Goal: Information Seeking & Learning: Compare options

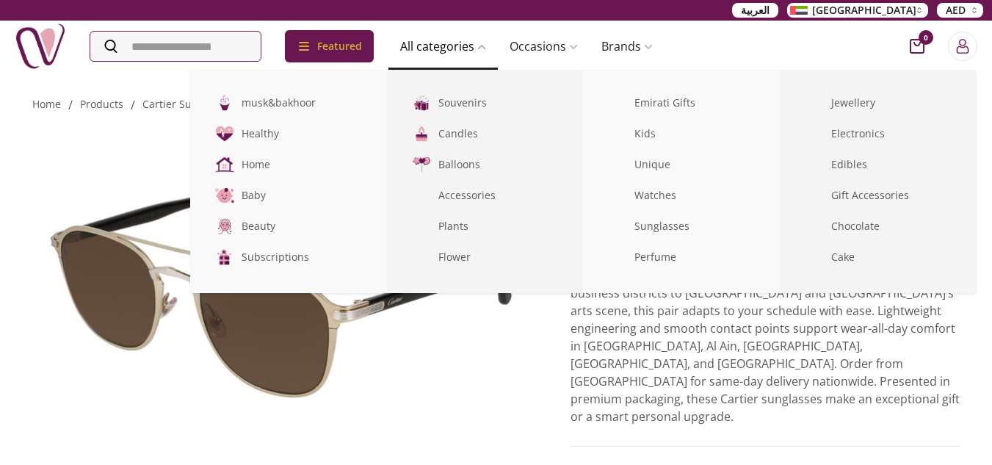
drag, startPoint x: 0, startPoint y: 0, endPoint x: 461, endPoint y: 42, distance: 463.2
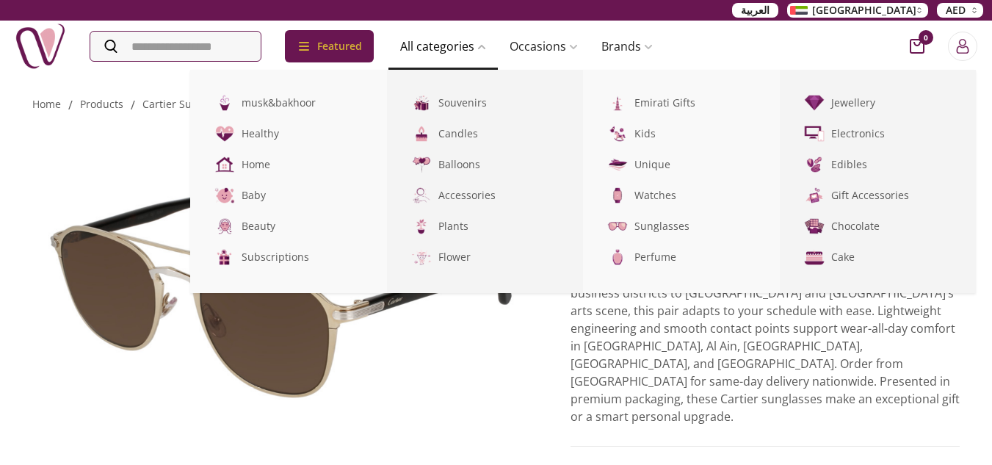
click at [42, 34] on img at bounding box center [40, 46] width 51 height 51
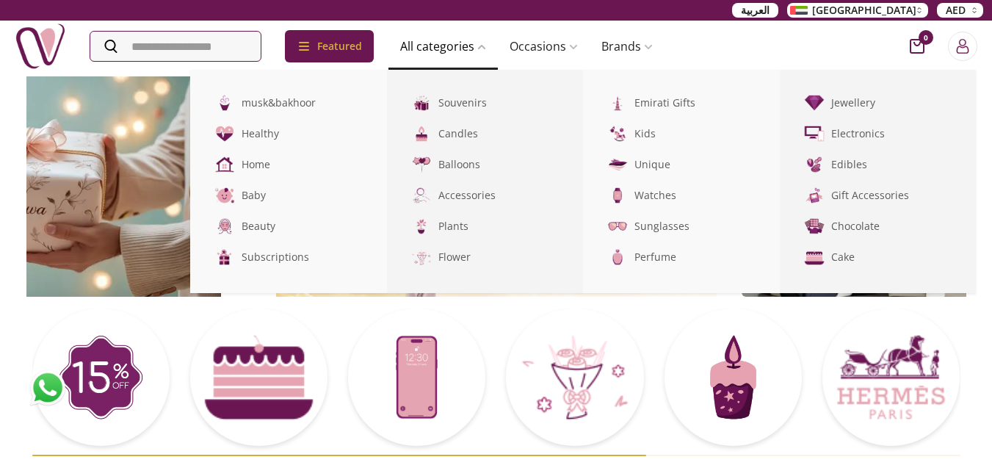
click at [486, 48] on span at bounding box center [481, 47] width 12 height 9
click at [692, 190] on link "Watches" at bounding box center [681, 195] width 197 height 31
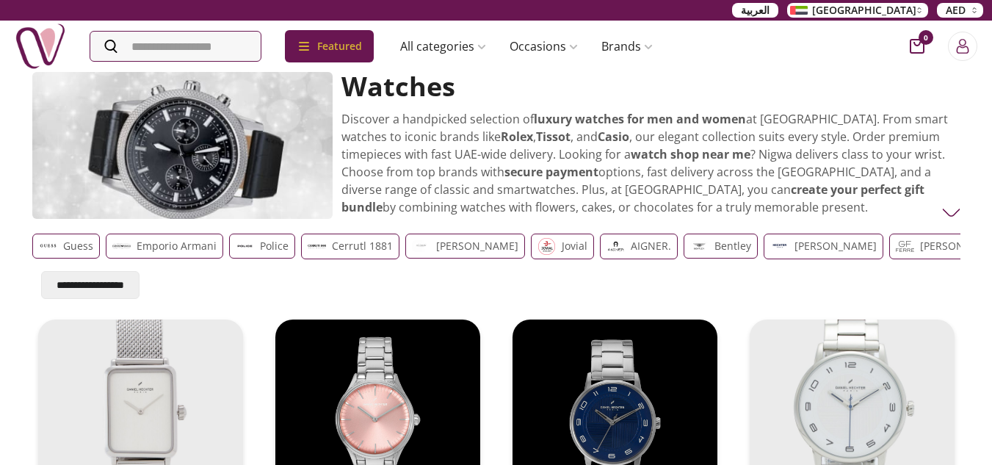
scroll to position [0, 12]
drag, startPoint x: 852, startPoint y: 253, endPoint x: 926, endPoint y: 262, distance: 73.9
click at [925, 262] on div "Guess Emporio Armani Police Cerrutl 1881 guy-laroche jovial AIGNER. Bentley DAN…" at bounding box center [496, 246] width 929 height 37
drag, startPoint x: 866, startPoint y: 248, endPoint x: 945, endPoint y: 268, distance: 81.1
click at [944, 268] on div "**********" at bounding box center [496, 263] width 929 height 71
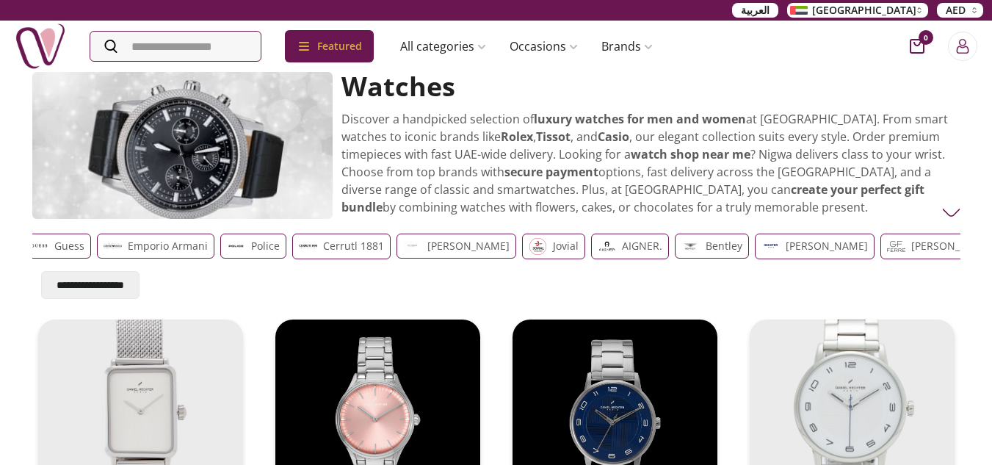
scroll to position [0, 0]
drag, startPoint x: 160, startPoint y: 248, endPoint x: 378, endPoint y: 260, distance: 218.5
click at [378, 260] on div "Guess Emporio Armani Police Cerrutl 1881 guy-laroche jovial AIGNER. Bentley DAN…" at bounding box center [496, 246] width 929 height 37
drag, startPoint x: 452, startPoint y: 255, endPoint x: 368, endPoint y: 270, distance: 85.2
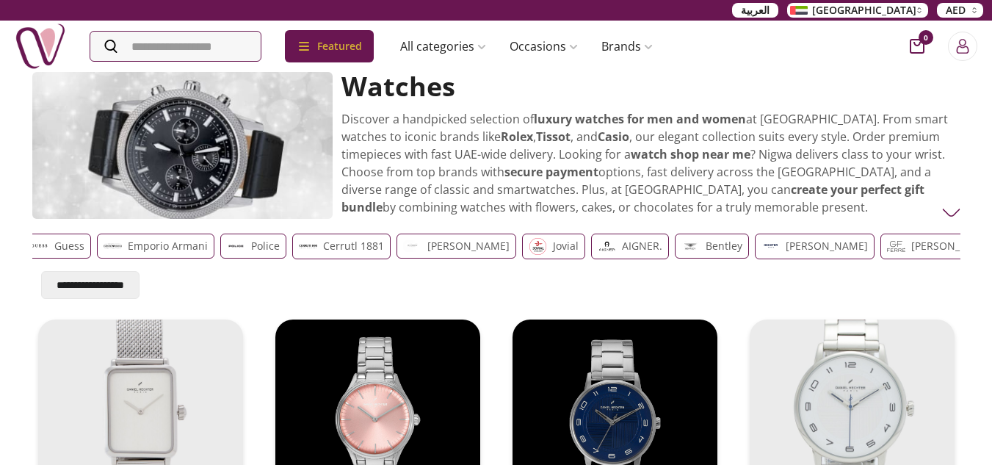
click at [368, 270] on div "**********" at bounding box center [496, 263] width 929 height 71
click at [268, 249] on p "Police" at bounding box center [265, 246] width 29 height 18
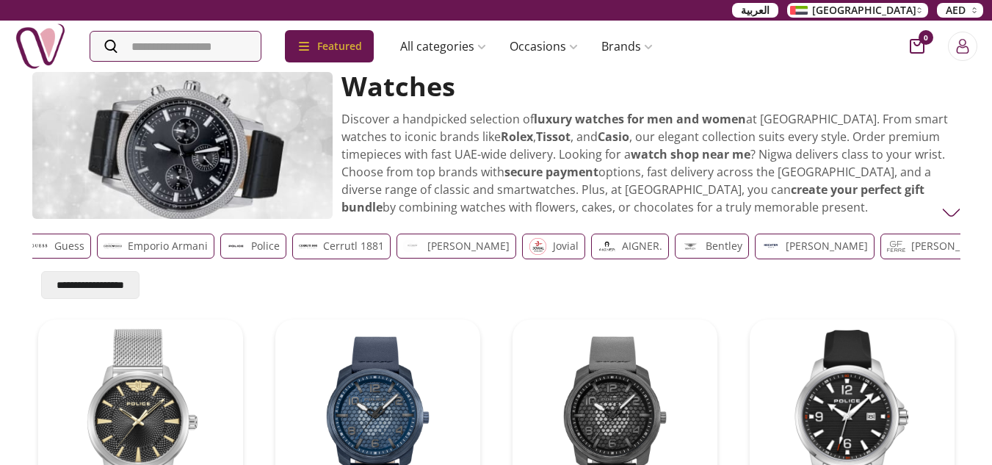
drag, startPoint x: 191, startPoint y: 250, endPoint x: 51, endPoint y: 243, distance: 140.5
click at [51, 243] on div "Guess Emporio Armani Police Cerrutl 1881 guy-laroche jovial AIGNER. Bentley DAN…" at bounding box center [485, 247] width 923 height 26
drag, startPoint x: 702, startPoint y: 248, endPoint x: 335, endPoint y: 235, distance: 367.5
click at [335, 235] on div "Guess Emporio Armani Police Cerrutl 1881 guy-laroche jovial AIGNER. Bentley DAN…" at bounding box center [485, 247] width 923 height 26
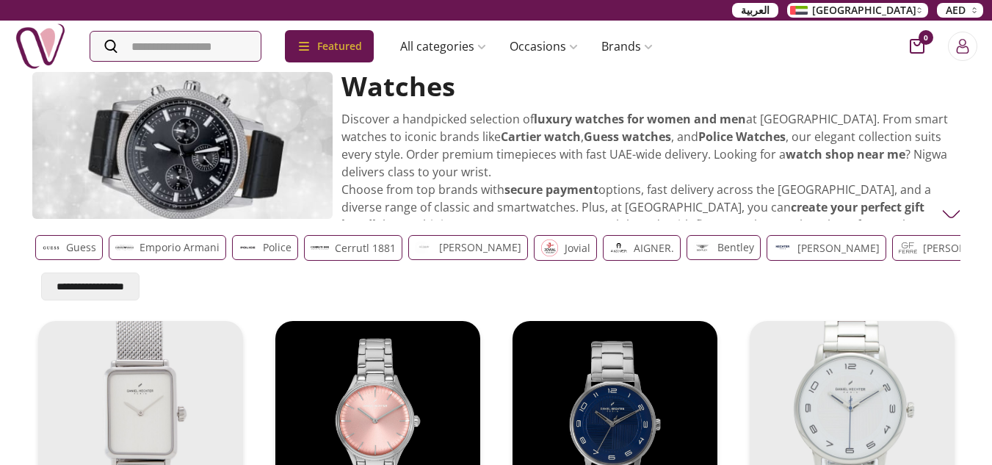
click at [954, 215] on img at bounding box center [952, 214] width 18 height 18
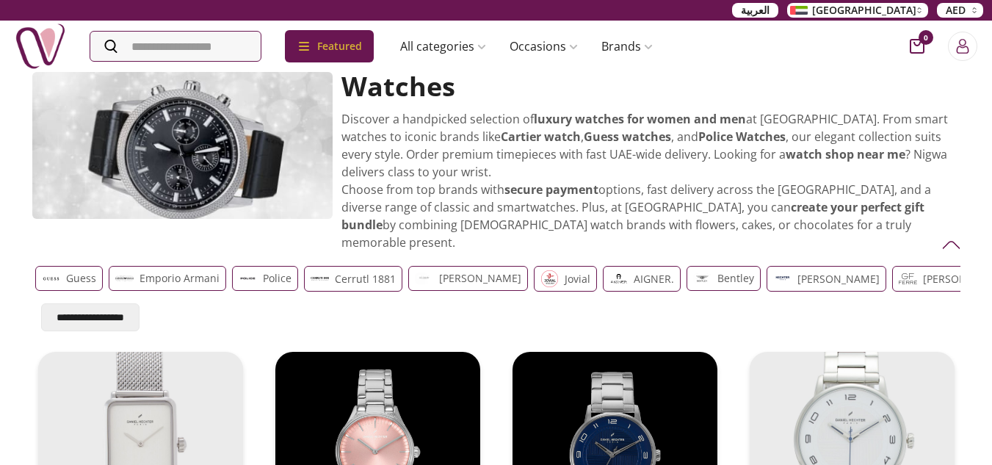
click at [911, 151] on p "Discover a handpicked selection of luxury watches for women and men at Nigwa. F…" at bounding box center [647, 180] width 610 height 141
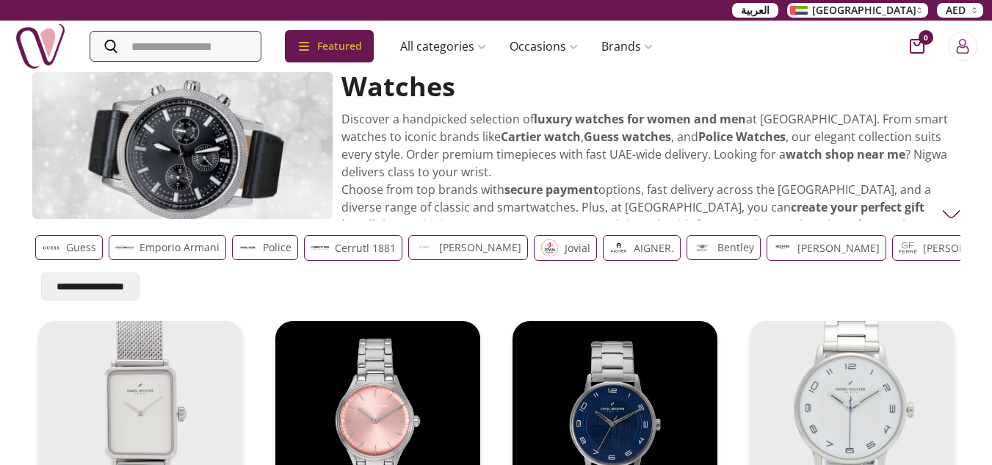
click at [959, 213] on img at bounding box center [952, 214] width 18 height 18
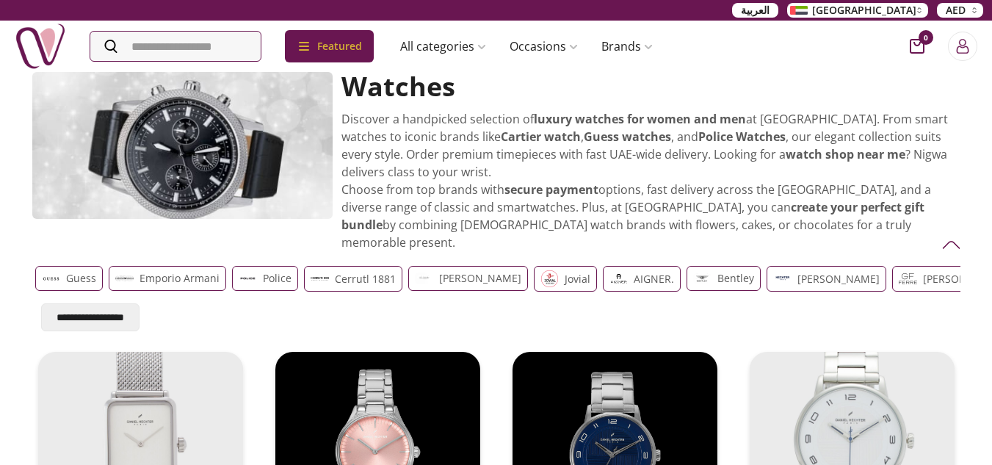
click at [76, 270] on p "Guess" at bounding box center [81, 279] width 30 height 18
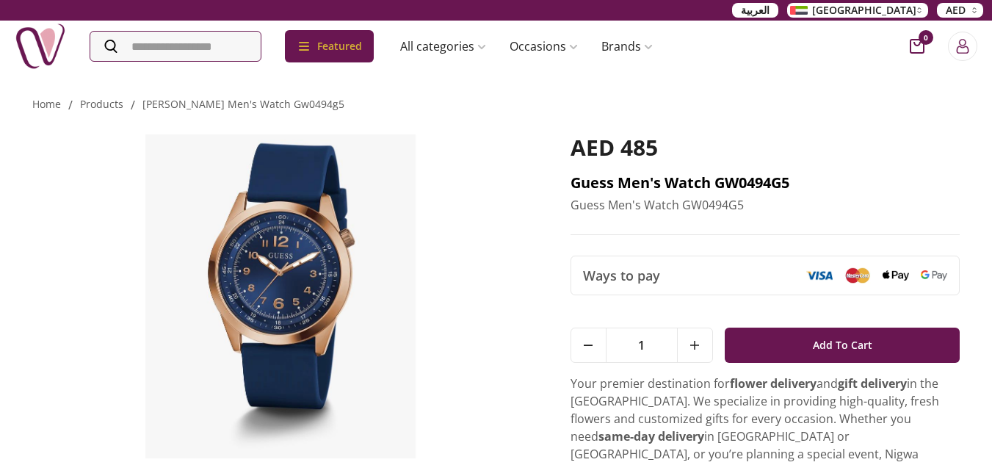
click at [677, 184] on h2 "Guess Men's Watch GW0494G5" at bounding box center [766, 183] width 390 height 21
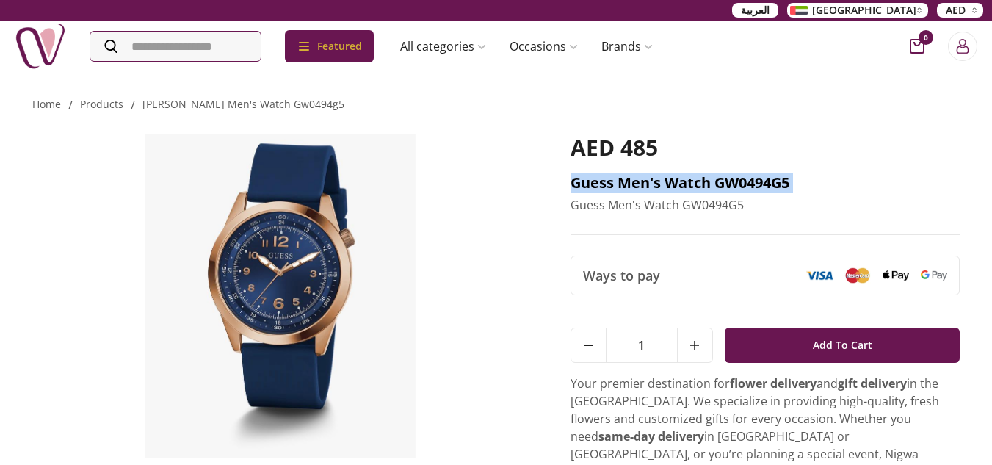
click at [678, 185] on h2 "Guess Men's Watch GW0494G5" at bounding box center [766, 183] width 390 height 21
copy h2 "Guess Men's Watch GW0494G5"
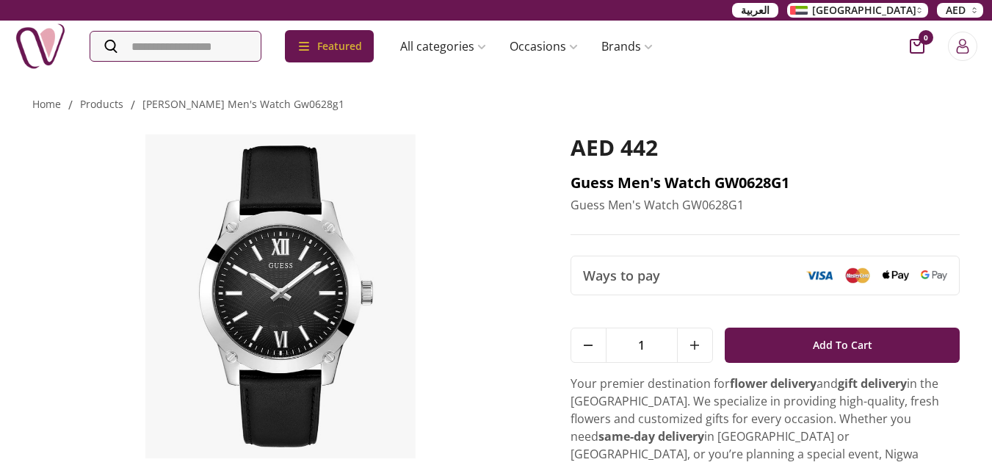
click at [760, 181] on h2 "Guess Men's Watch GW0628G1" at bounding box center [766, 183] width 390 height 21
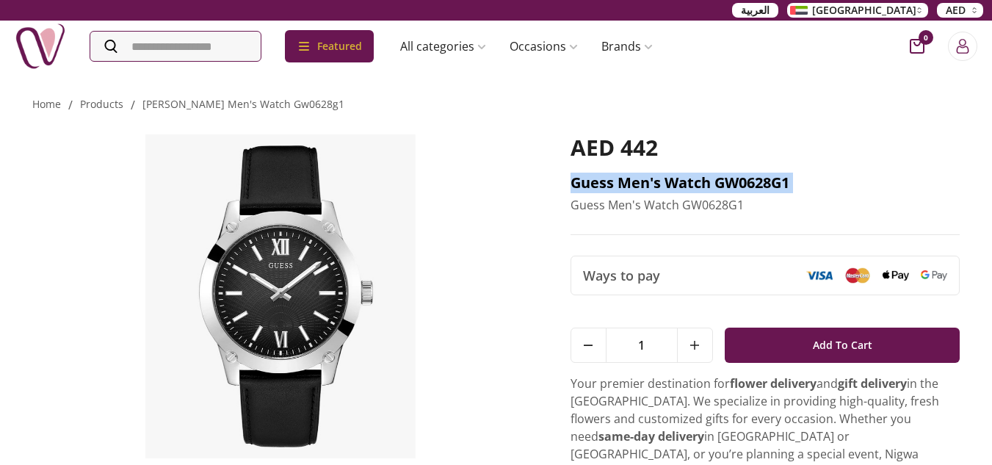
click at [760, 181] on h2 "Guess Men's Watch GW0628G1" at bounding box center [766, 183] width 390 height 21
copy h2 "Guess Men's Watch GW0628G1"
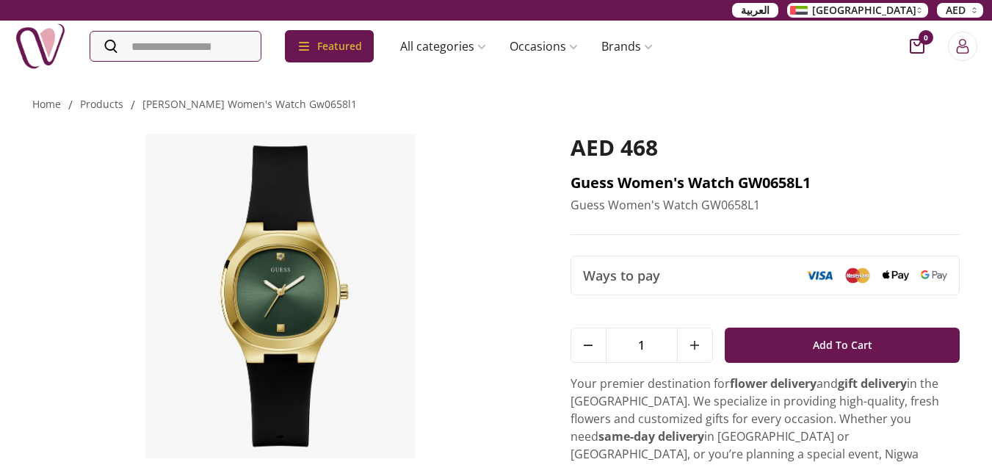
click at [619, 180] on h2 "Guess Women's Watch GW0658L1" at bounding box center [766, 183] width 390 height 21
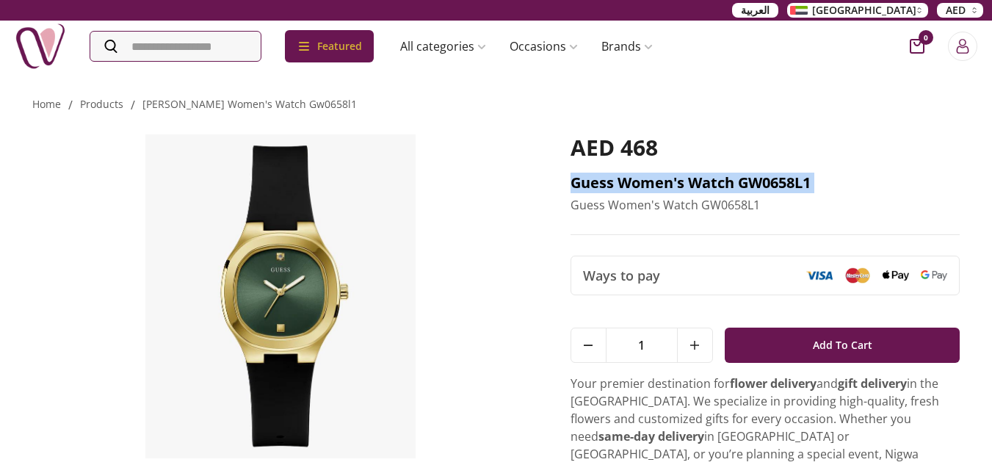
click at [619, 180] on h2 "Guess Women's Watch GW0658L1" at bounding box center [766, 183] width 390 height 21
copy h2 "Guess Women's Watch GW0658L1"
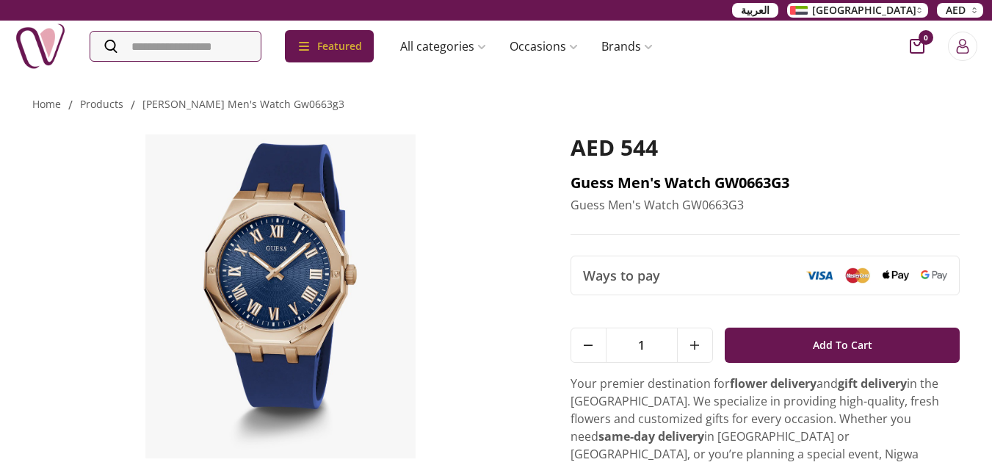
click at [650, 187] on h2 "Guess Men's Watch GW0663G3" at bounding box center [766, 183] width 390 height 21
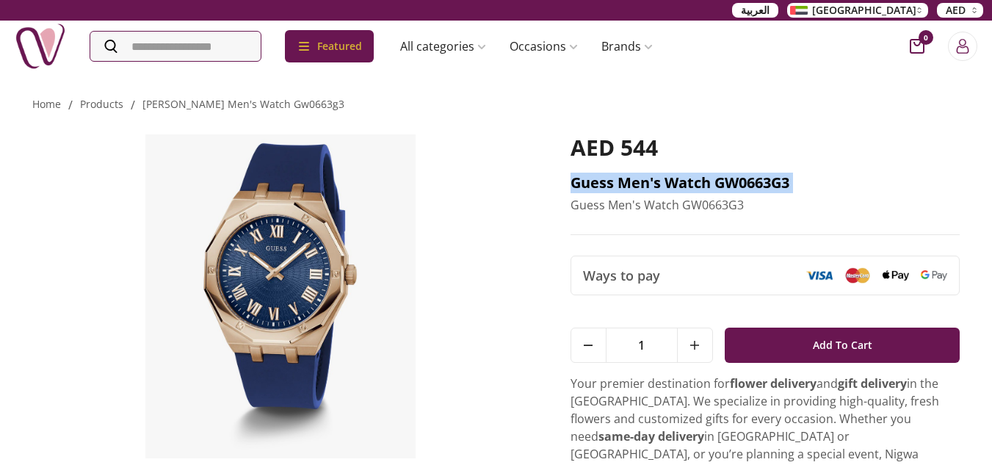
click at [650, 187] on h2 "Guess Men's Watch GW0663G3" at bounding box center [766, 183] width 390 height 21
copy h2 "Guess Men's Watch GW0663G3"
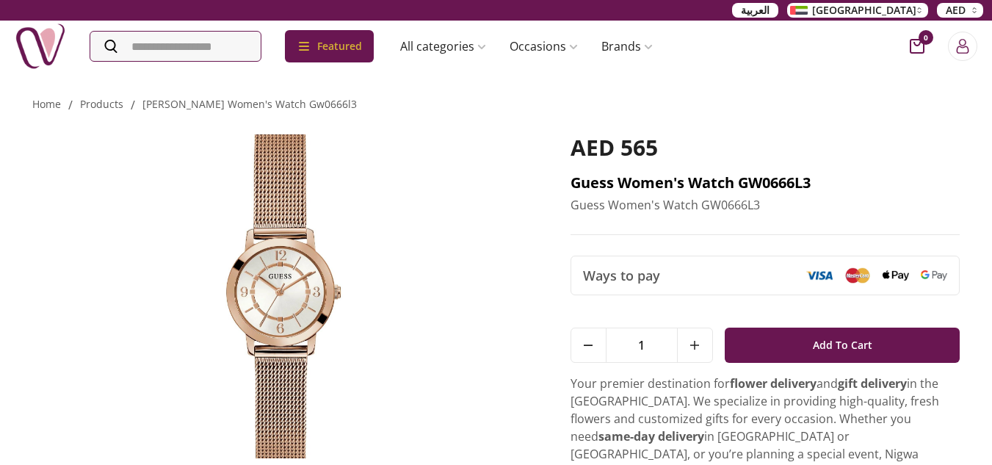
click at [743, 175] on h2 "Guess Women's Watch GW0666L3" at bounding box center [766, 183] width 390 height 21
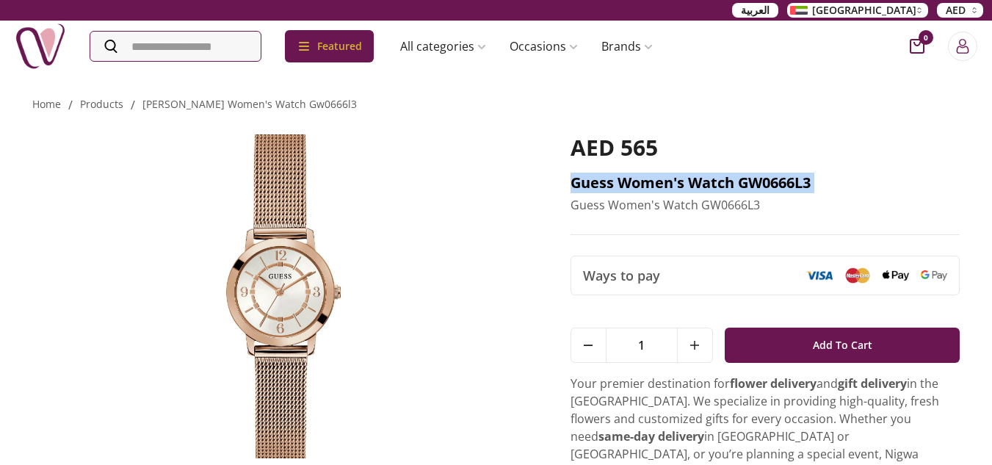
click at [743, 175] on h2 "Guess Women's Watch GW0666L3" at bounding box center [766, 183] width 390 height 21
copy h2 "Guess Women's Watch GW0666L3"
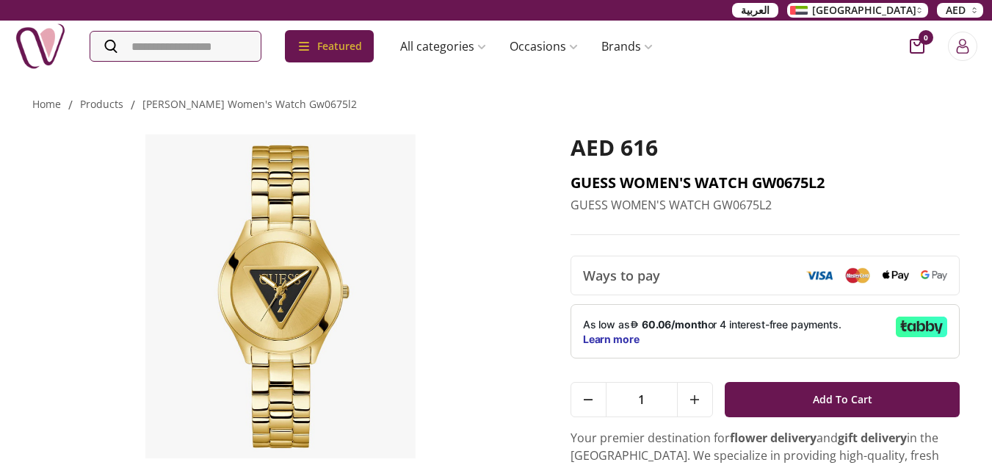
click at [763, 182] on h2 "GUESS WOMEN'S WATCH GW0675L2" at bounding box center [766, 183] width 390 height 21
click at [763, 181] on h2 "GUESS WOMEN'S WATCH GW0675L2" at bounding box center [766, 183] width 390 height 21
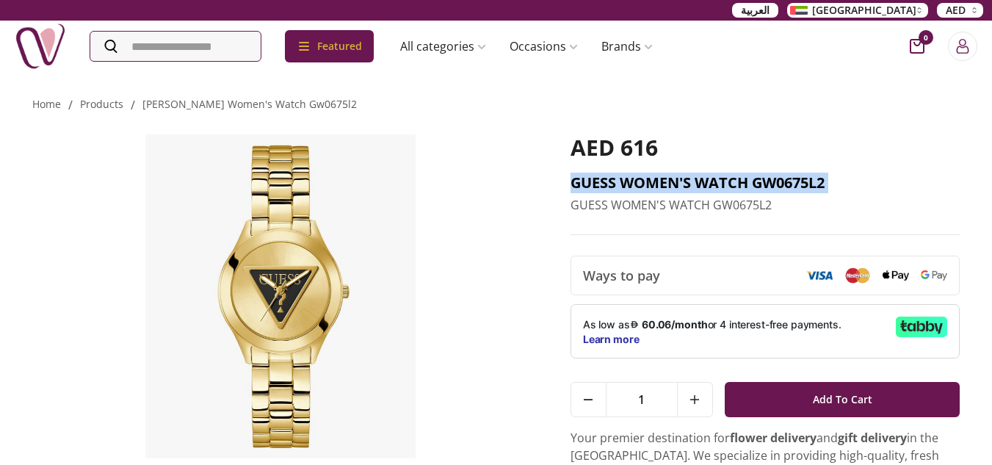
click at [763, 181] on h2 "GUESS WOMEN'S WATCH GW0675L2" at bounding box center [766, 183] width 390 height 21
copy h2 "GUESS WOMEN'S WATCH GW0675L2"
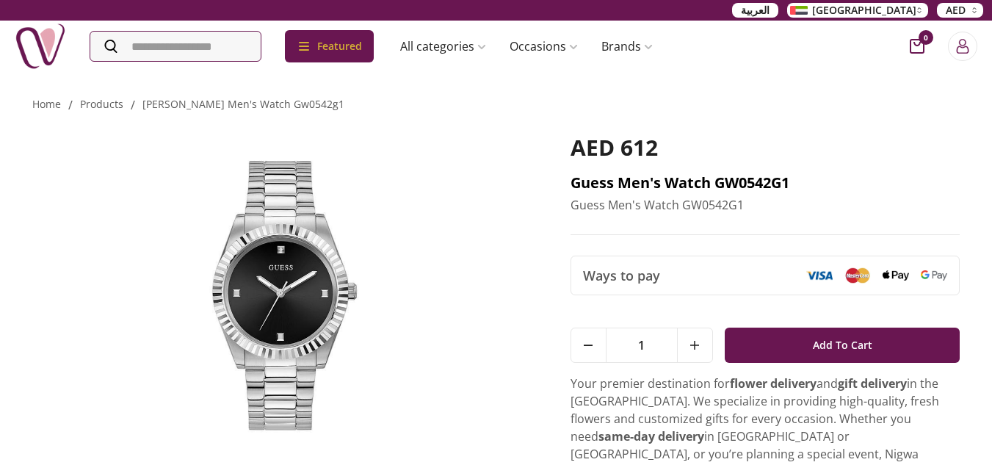
click at [585, 180] on h2 "Guess Men's Watch GW0542G1" at bounding box center [766, 183] width 390 height 21
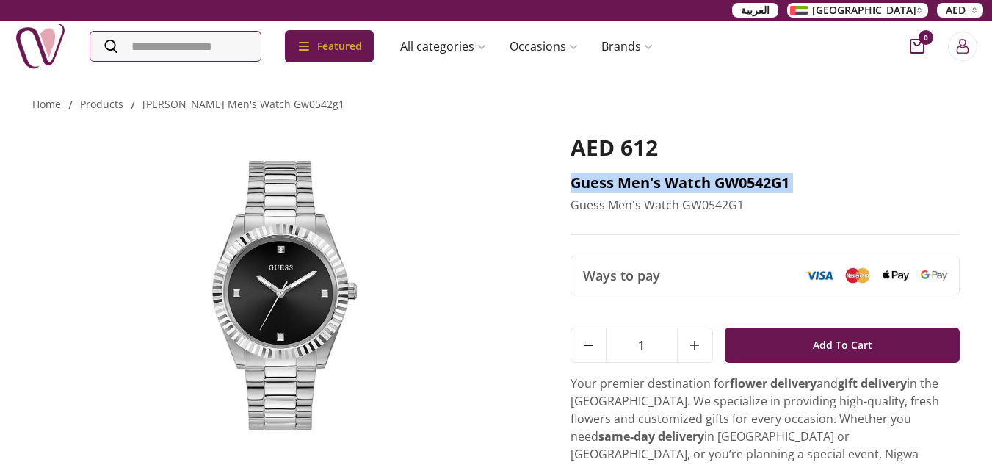
click at [585, 179] on h2 "Guess Men's Watch GW0542G1" at bounding box center [766, 183] width 390 height 21
copy h2 "Guess Men's Watch GW0542G1"
